Goal: Information Seeking & Learning: Learn about a topic

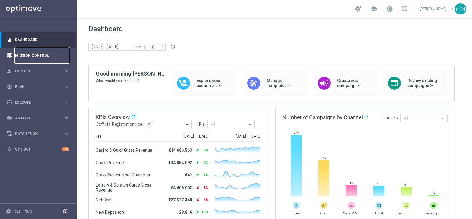
click at [28, 51] on link "Mission Control" at bounding box center [42, 55] width 54 height 16
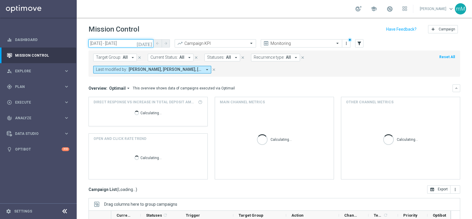
click at [120, 42] on input "[DATE] - [DATE]" at bounding box center [120, 43] width 65 height 8
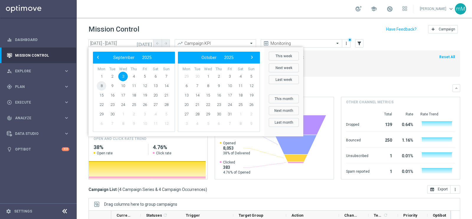
click at [100, 86] on span "8" at bounding box center [101, 85] width 9 height 9
type input "[DATE] - [DATE]"
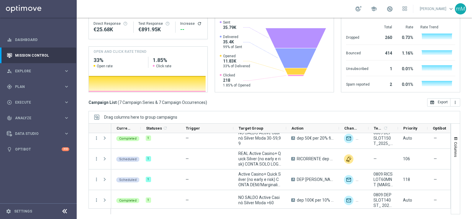
scroll to position [69, 0]
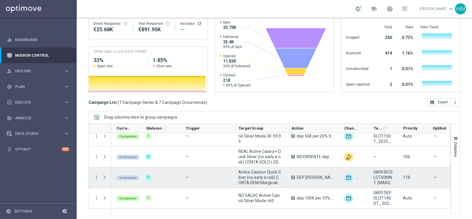
click at [96, 175] on icon "more_vert" at bounding box center [96, 177] width 5 height 5
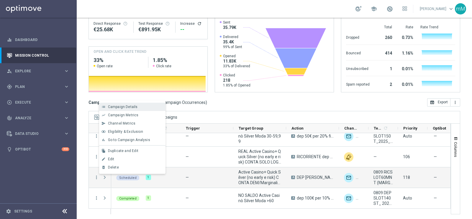
click at [136, 105] on span "Campaign Details" at bounding box center [123, 107] width 30 height 4
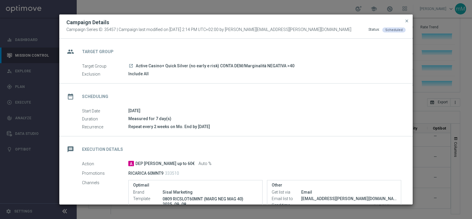
click at [154, 164] on span "DEP [PERSON_NAME] up to 60€" at bounding box center [164, 163] width 59 height 5
copy div "DEP [PERSON_NAME] up to 60€"
click at [154, 164] on span "DEP [PERSON_NAME] up to 60€" at bounding box center [164, 163] width 59 height 5
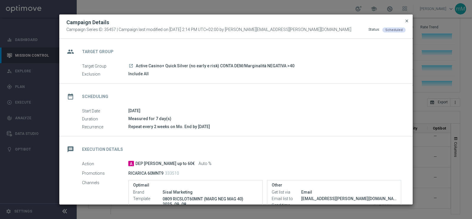
click at [407, 20] on span "close" at bounding box center [406, 21] width 5 height 5
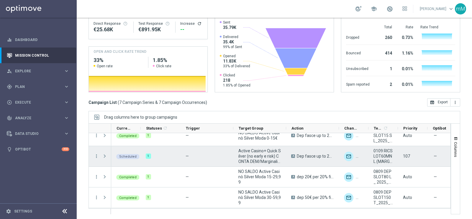
scroll to position [0, 0]
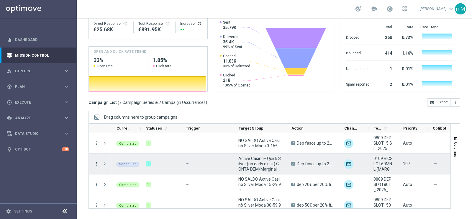
click at [95, 163] on icon "more_vert" at bounding box center [96, 163] width 5 height 5
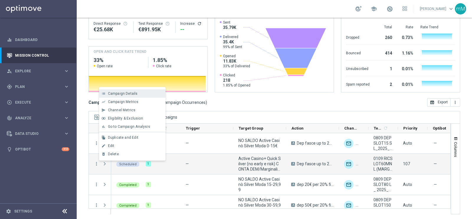
click at [139, 95] on div "Campaign Details" at bounding box center [135, 93] width 55 height 4
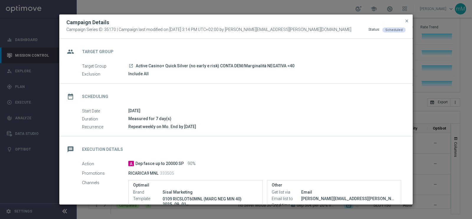
click at [163, 165] on span "Dep fasce up to 20000 SP" at bounding box center [159, 163] width 48 height 5
copy div "Dep fasce up to 20000 SP"
click at [407, 20] on span "close" at bounding box center [406, 21] width 5 height 5
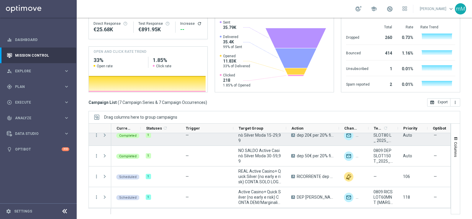
scroll to position [67, 0]
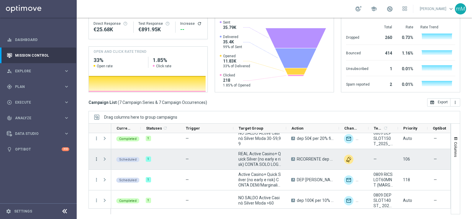
click at [95, 157] on icon "more_vert" at bounding box center [96, 158] width 5 height 5
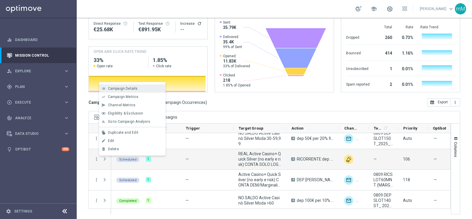
click at [131, 86] on span "Campaign Details" at bounding box center [123, 88] width 30 height 4
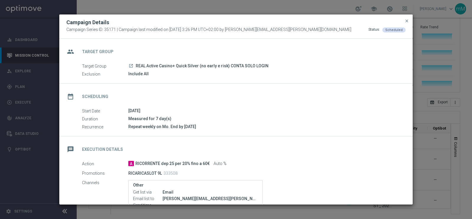
drag, startPoint x: 136, startPoint y: 163, endPoint x: 208, endPoint y: 163, distance: 72.0
click at [208, 163] on span "RICORRENTE dep 25 per 20% fino a 60€" at bounding box center [172, 163] width 74 height 5
copy span "RICORRENTE dep 25 per 20% fino a 60€"
click at [407, 19] on span "close" at bounding box center [406, 21] width 5 height 5
